Goal: Information Seeking & Learning: Learn about a topic

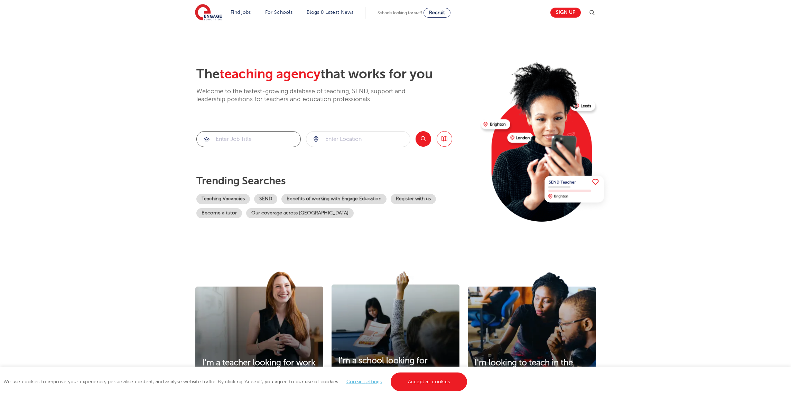
click at [267, 142] on input "search" at bounding box center [249, 139] width 104 height 15
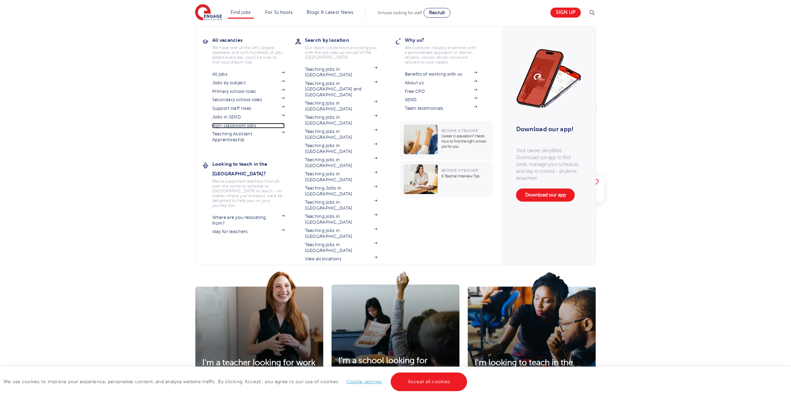
click at [232, 125] on link "Non-classroom jobs" at bounding box center [248, 126] width 73 height 6
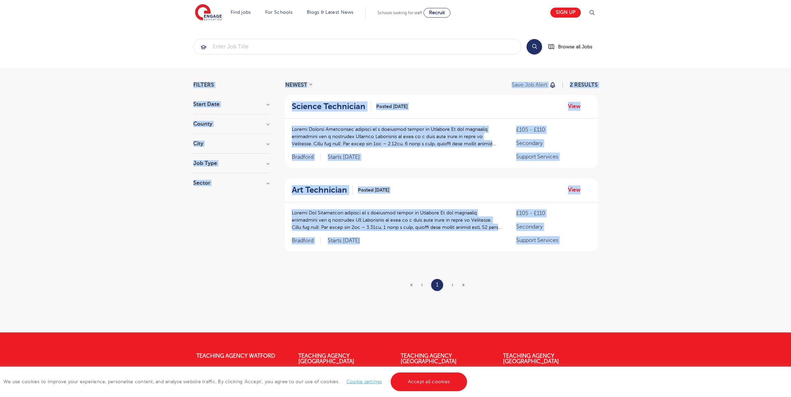
drag, startPoint x: 313, startPoint y: 258, endPoint x: 205, endPoint y: 63, distance: 223.0
click at [205, 63] on main "Search Browse all Jobs Filters Start Date September 2 Show more County Bradford…" at bounding box center [395, 166] width 791 height 333
click at [182, 101] on div "Filters Start Date September 2 Show more County Bradford 2 Show more City Bradf…" at bounding box center [395, 200] width 791 height 264
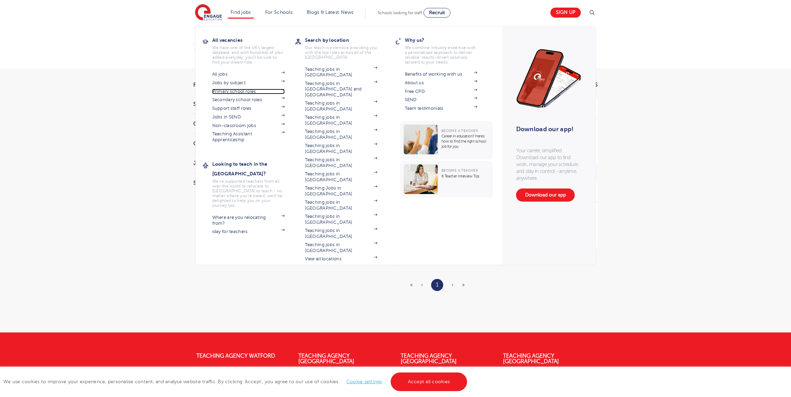
click at [259, 90] on link "Primary school roles" at bounding box center [248, 92] width 73 height 6
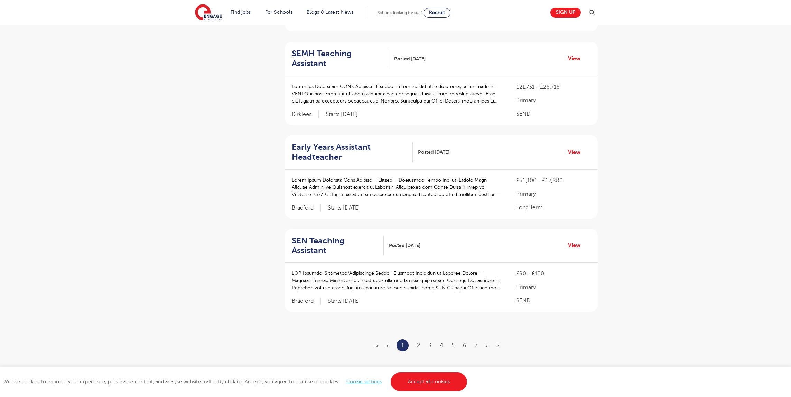
scroll to position [757, 0]
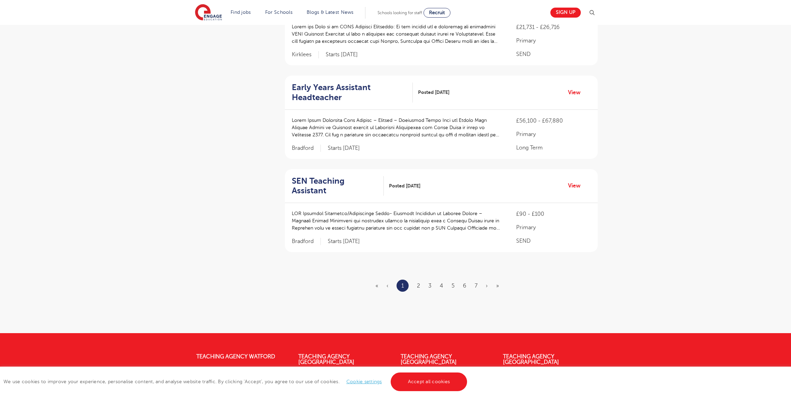
click at [421, 280] on ul "« ‹ 1 2 3 4 5 6 7 › »" at bounding box center [441, 286] width 132 height 12
click at [419, 283] on link "2" at bounding box center [418, 286] width 3 height 6
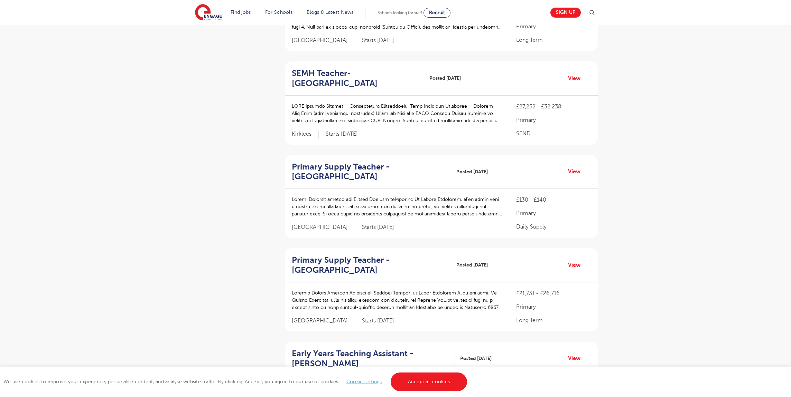
scroll to position [323, 0]
